Goal: Find contact information: Find contact information

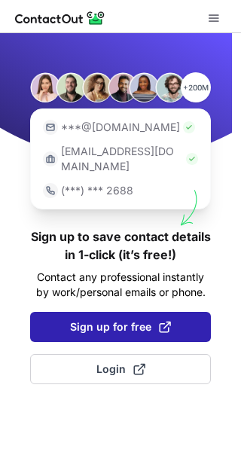
click at [92, 319] on span "Sign up for free" at bounding box center [120, 326] width 101 height 15
click at [118, 319] on span "Sign up for free" at bounding box center [120, 326] width 101 height 15
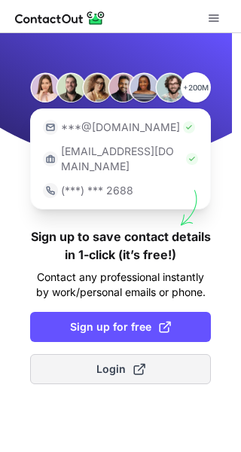
click at [91, 360] on button "Login" at bounding box center [120, 369] width 181 height 30
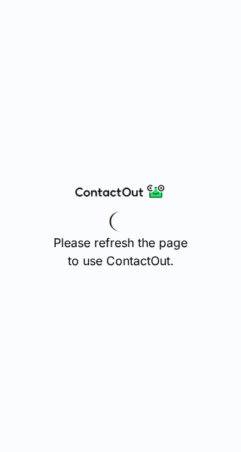
drag, startPoint x: 122, startPoint y: 242, endPoint x: 105, endPoint y: 242, distance: 16.6
click at [121, 242] on h3 "Please refresh the page to use ContactOut." at bounding box center [120, 252] width 134 height 36
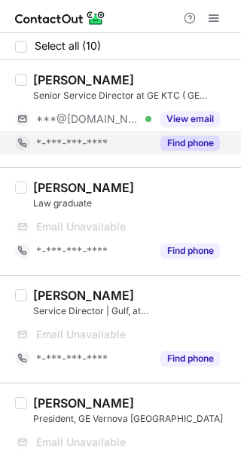
click at [185, 143] on button "Find phone" at bounding box center [190, 143] width 60 height 15
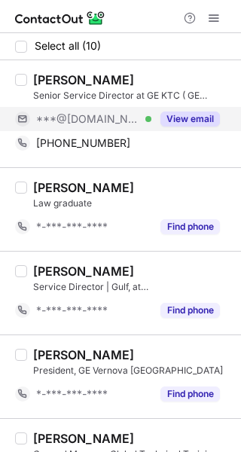
click at [188, 116] on button "View email" at bounding box center [190, 118] width 60 height 15
